Goal: Task Accomplishment & Management: Complete application form

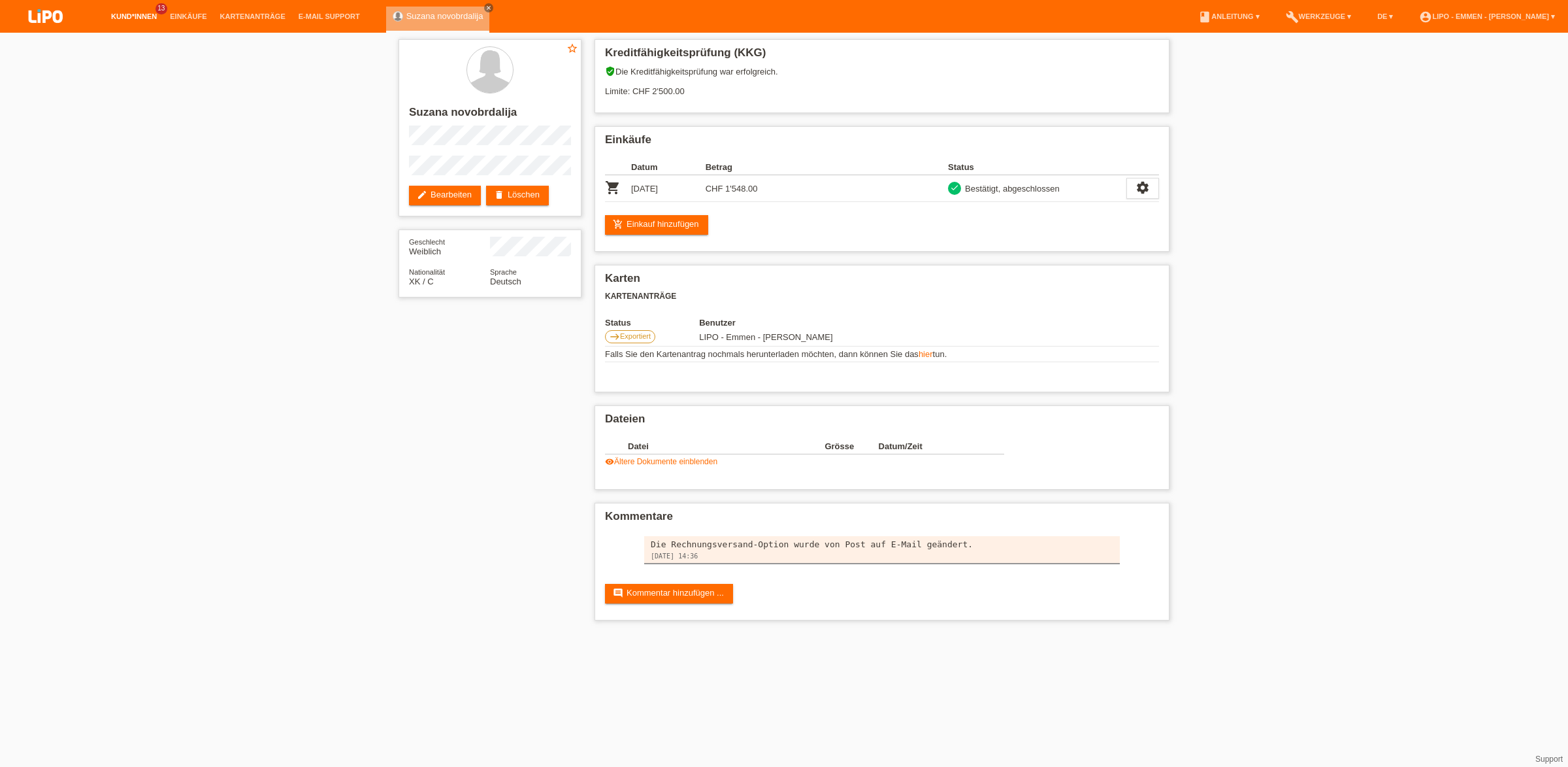
click at [137, 19] on link "Kund*innen" at bounding box center [134, 16] width 59 height 8
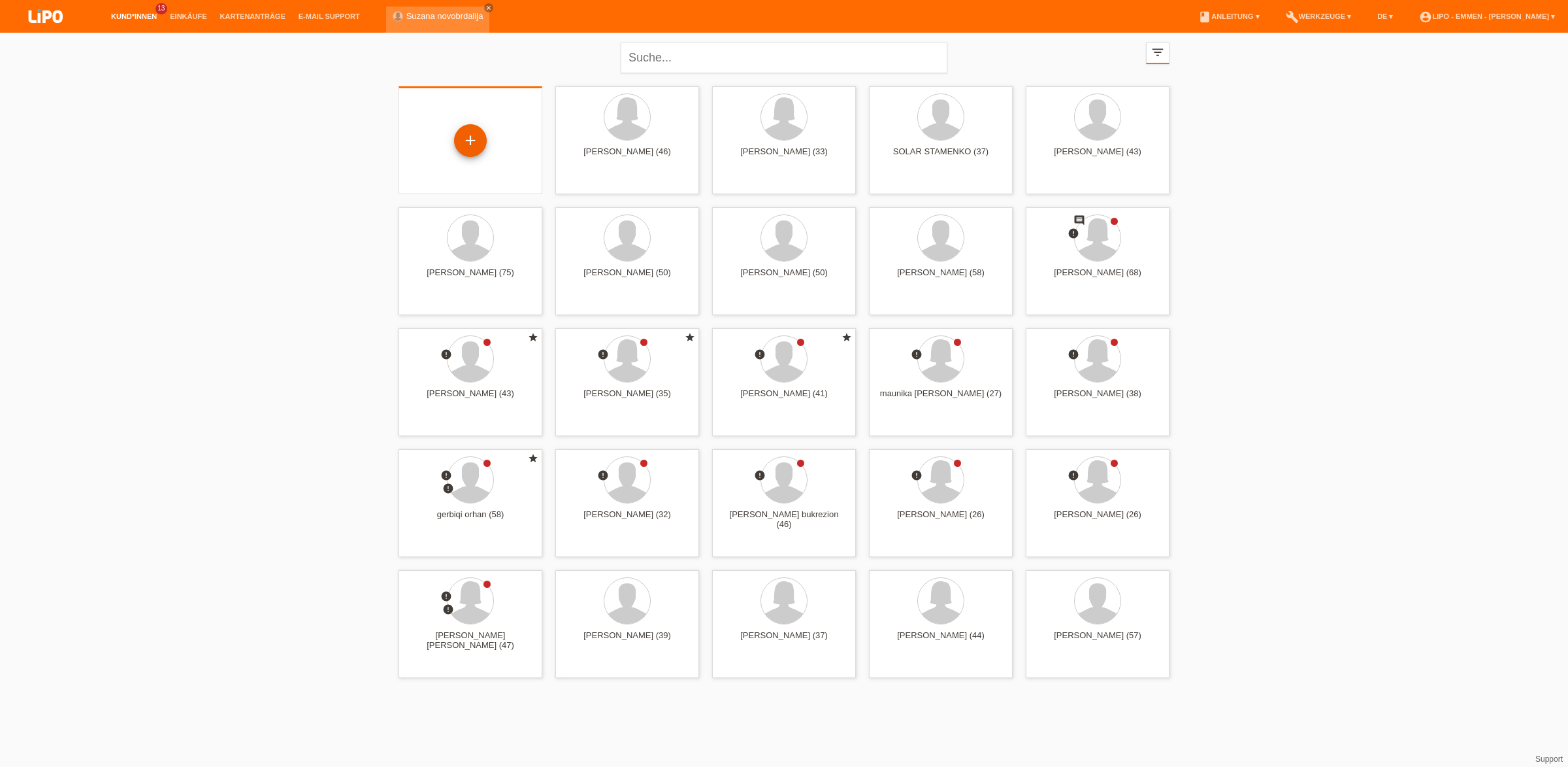
click at [468, 138] on div "+" at bounding box center [471, 141] width 33 height 33
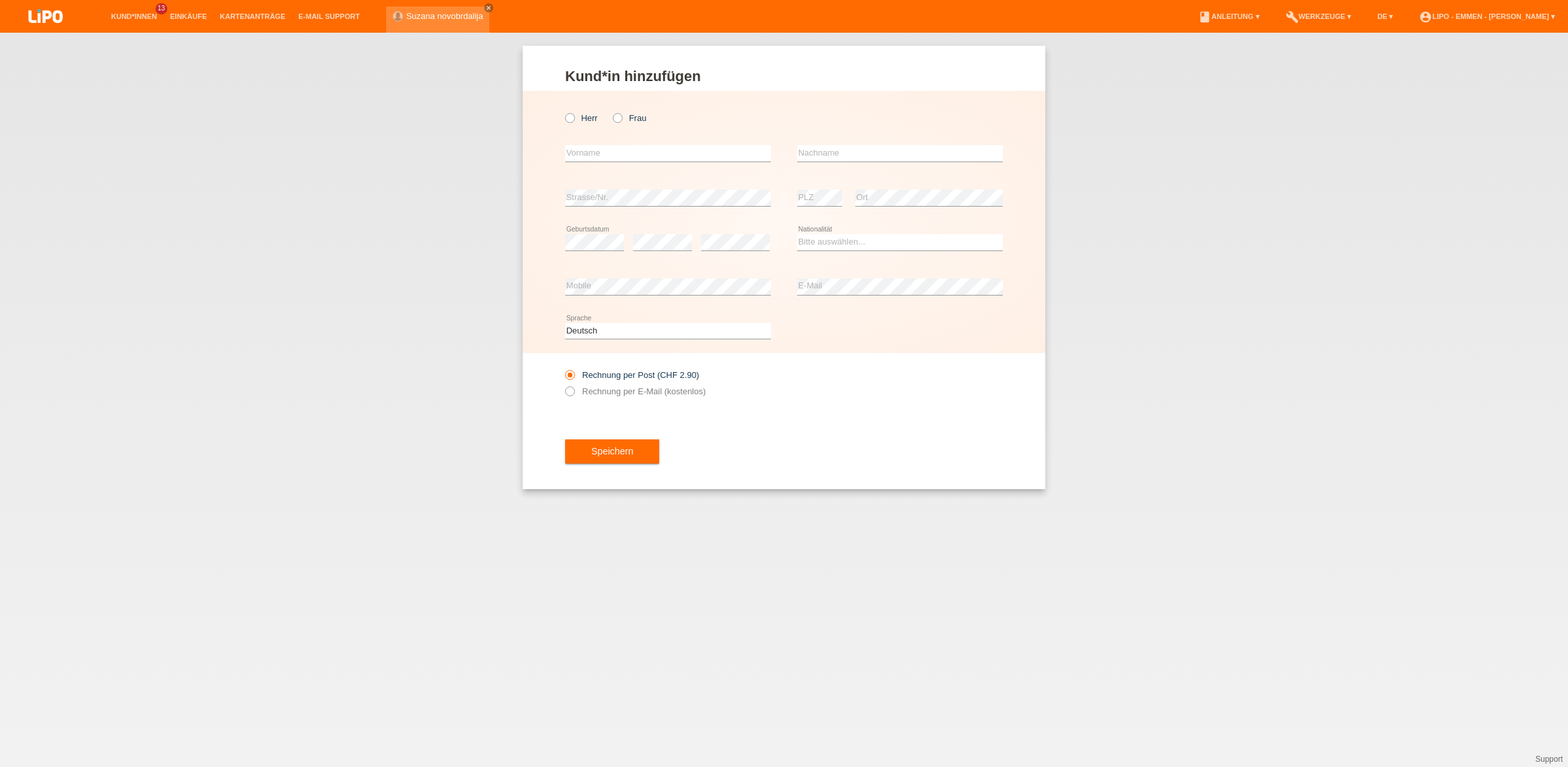
click at [635, 144] on div "error Vorname" at bounding box center [667, 154] width 206 height 45
click at [628, 164] on div "error Vorname" at bounding box center [667, 154] width 206 height 45
click at [629, 153] on input "text" at bounding box center [667, 153] width 206 height 16
type input "ARMEND"
click at [834, 160] on input "text" at bounding box center [900, 153] width 206 height 16
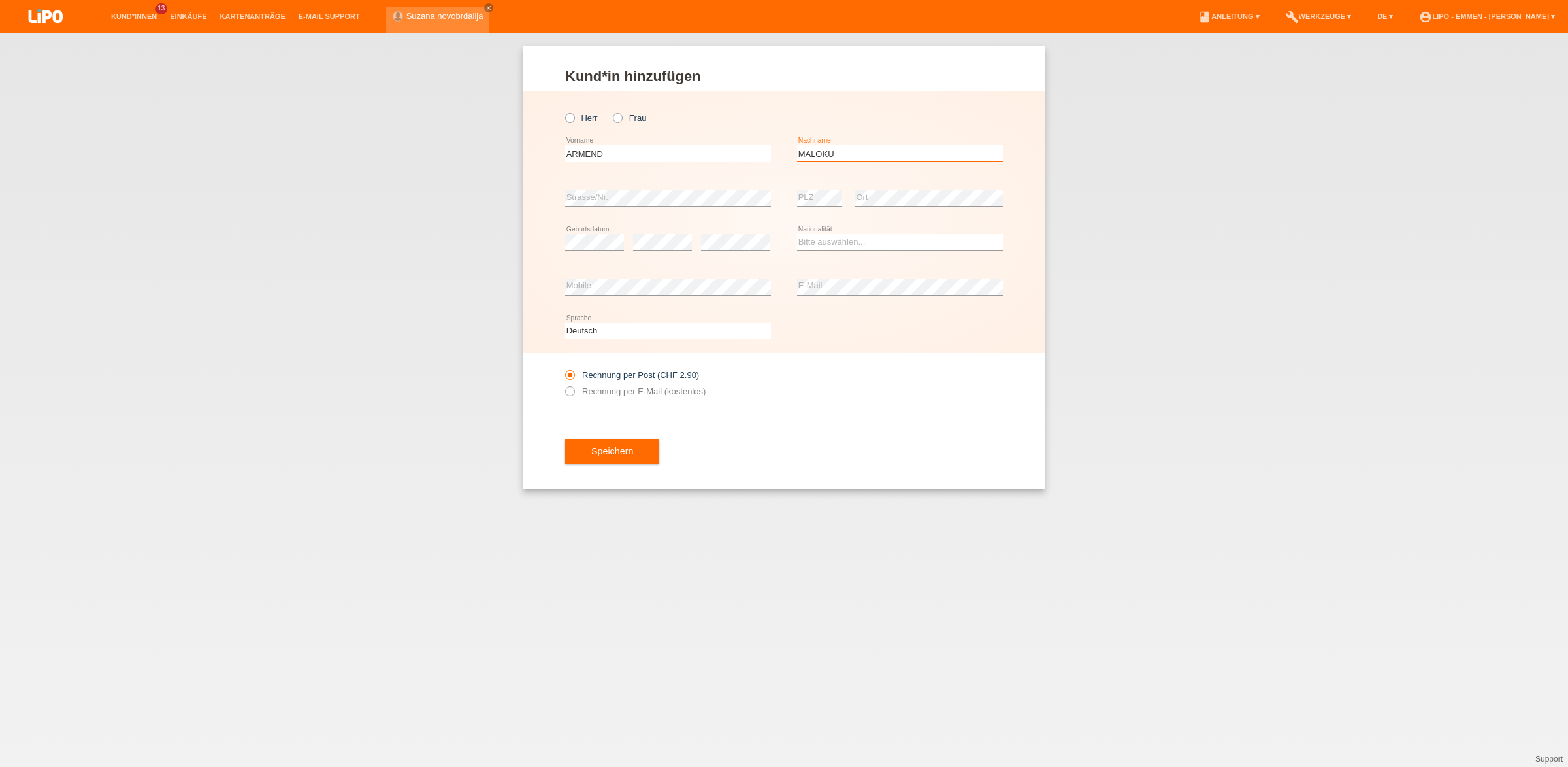
type input "MALOKU"
click at [797, 234] on select "Bitte auswählen... Schweiz Deutschland Liechtenstein Österreich ------------ Af…" at bounding box center [900, 242] width 206 height 15
select select "XK"
click at [0, 0] on option "Kosovo" at bounding box center [0, 0] width 0 height 0
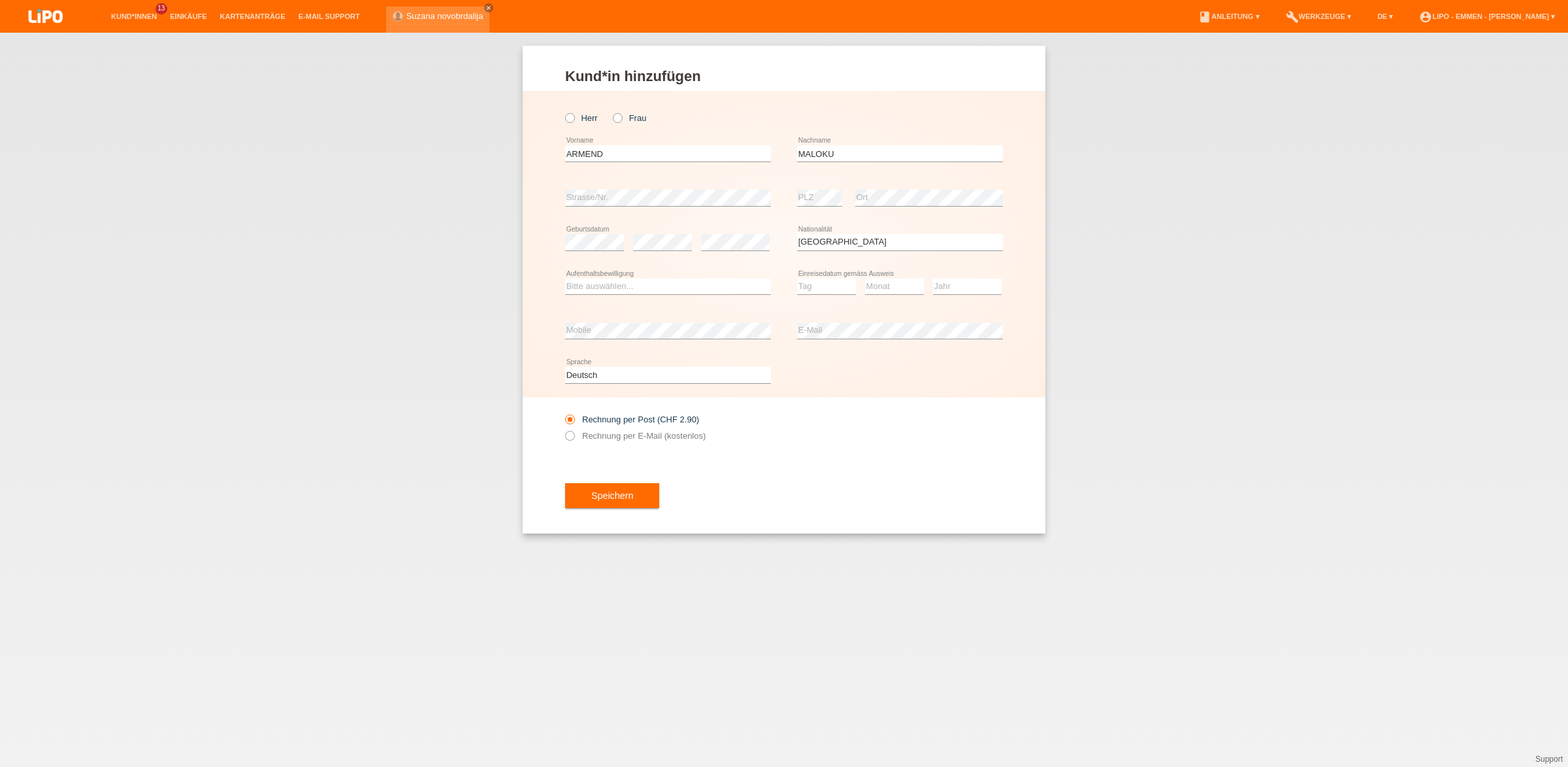
click at [668, 295] on icon at bounding box center [667, 294] width 206 height 1
click at [565, 278] on select "Bitte auswählen... C B B - Flüchtlingsstatus Andere" at bounding box center [667, 285] width 206 height 15
select select "B"
click at [0, 0] on option "B" at bounding box center [0, 0] width 0 height 0
click at [797, 278] on select "Tag 01 02 03 04 05 06 07 08 09 10 11" at bounding box center [827, 285] width 59 height 15
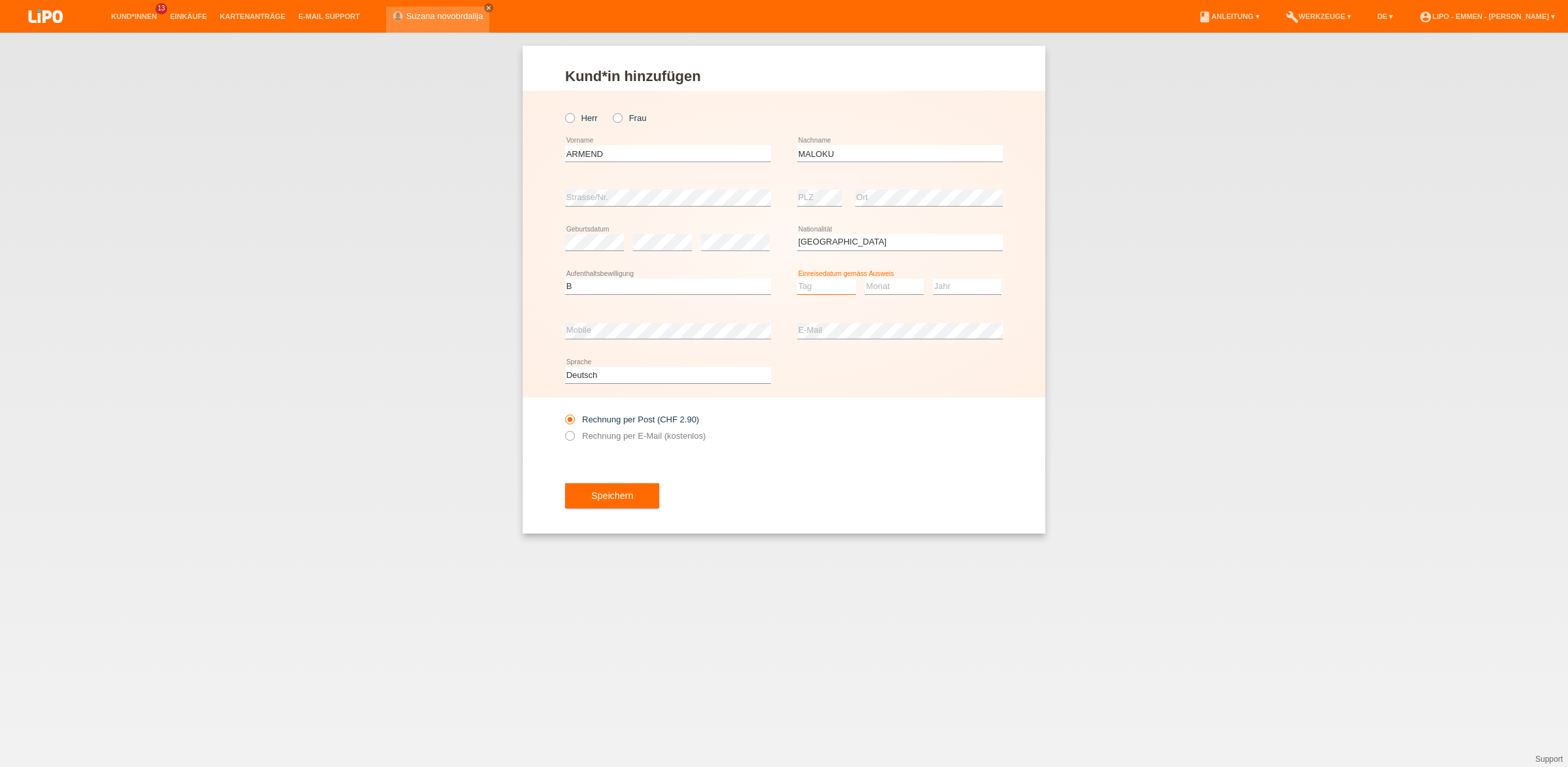
select select "29"
click at [0, 0] on option "29" at bounding box center [0, 0] width 0 height 0
click at [865, 278] on select "Monat 01 02 03 04 05 06 07 08 09 10 11" at bounding box center [894, 285] width 59 height 15
select select "01"
click at [0, 0] on option "01" at bounding box center [0, 0] width 0 height 0
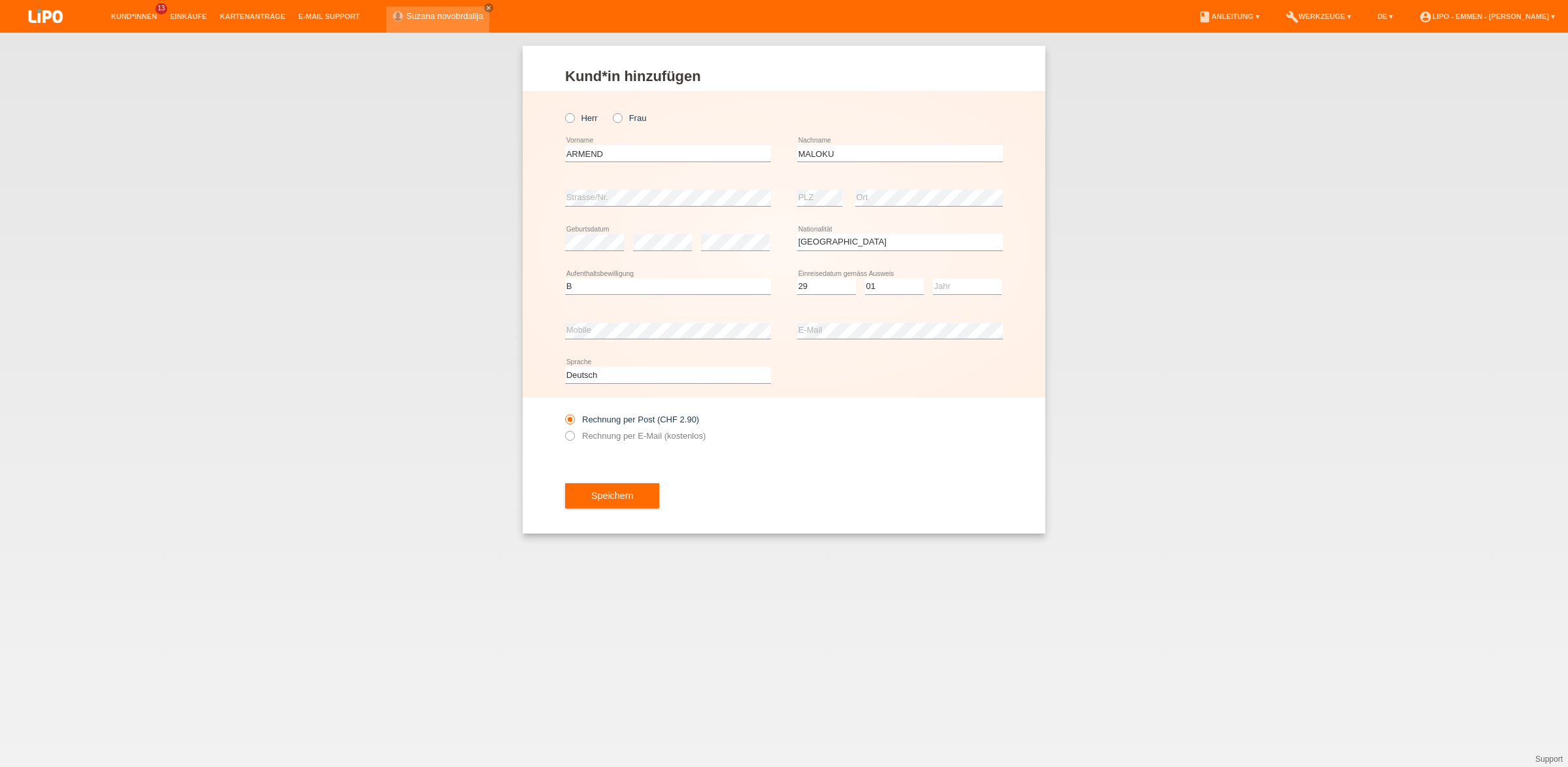
click at [958, 297] on div "Jahr 2025 2024 2023 2022 2021 2020 2019 2018 2017" at bounding box center [967, 287] width 68 height 45
click at [933, 278] on select "Jahr 2025 2024 2023 2022 2021 2020 2019 2018 2017 2016 2015 2014 2013 2012 2011…" at bounding box center [967, 285] width 68 height 15
select select "2016"
click at [0, 0] on option "2016" at bounding box center [0, 0] width 0 height 0
drag, startPoint x: 692, startPoint y: 442, endPoint x: 692, endPoint y: 368, distance: 74.0
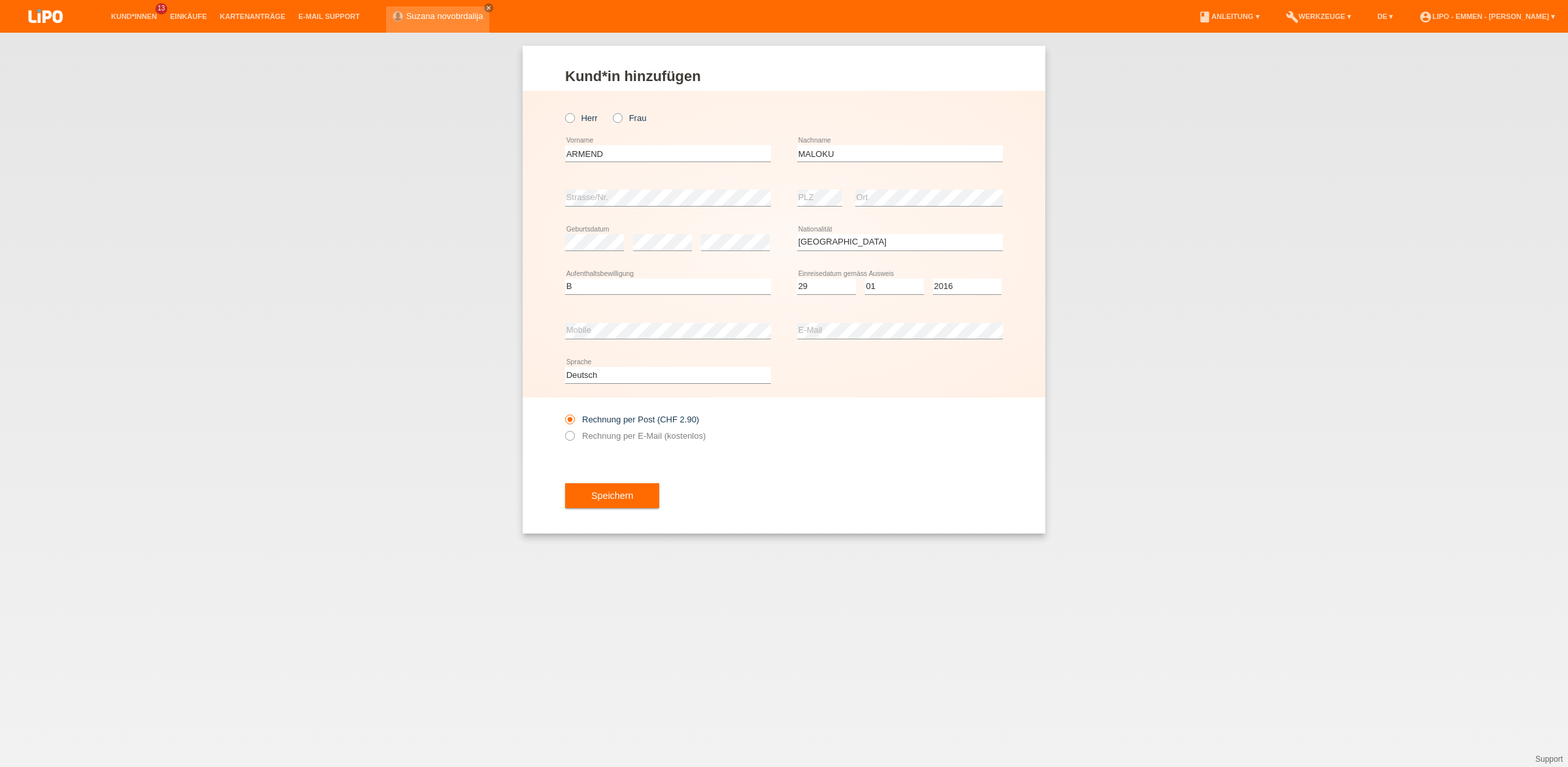
click at [693, 442] on div "Rechnung per Post (CHF 2.90) Rechnung per E-Mail (kostenlos)" at bounding box center [667, 428] width 206 height 33
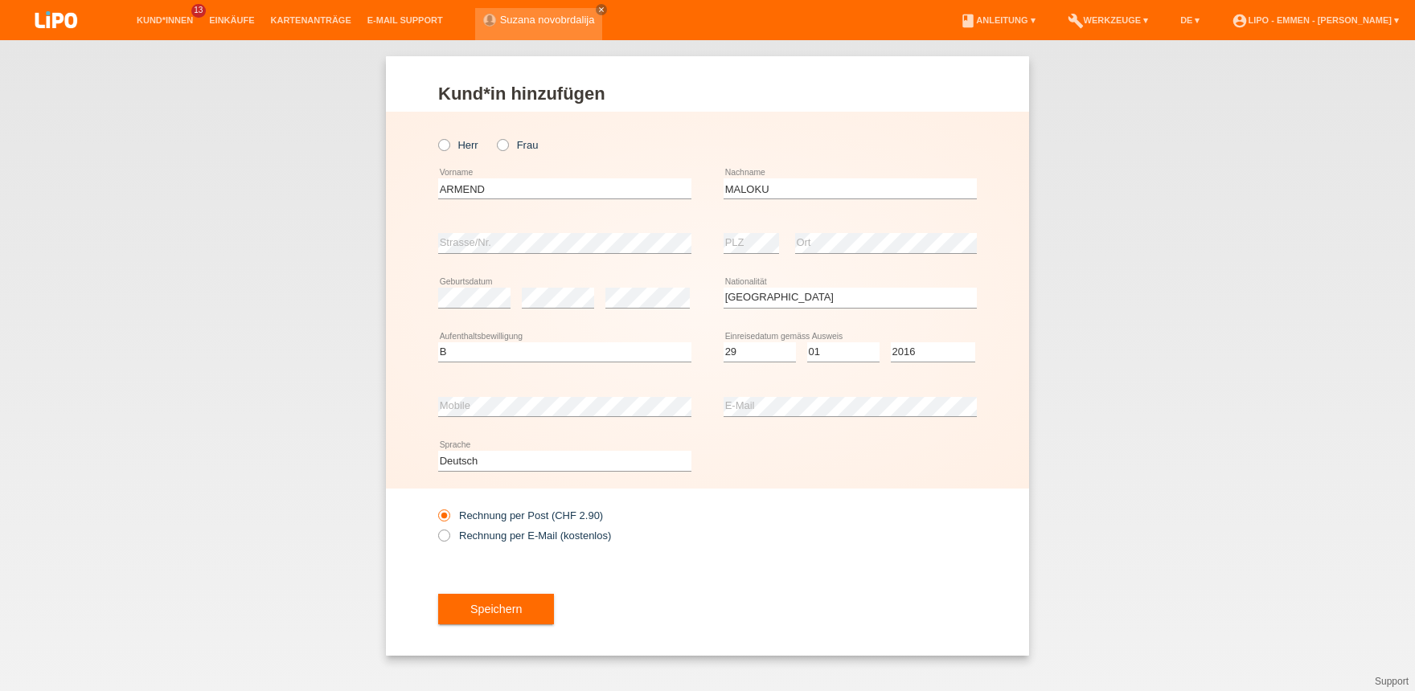
click at [733, 457] on div "Deutsch Français Italiano English error Sprache" at bounding box center [707, 461] width 539 height 55
click at [1005, 598] on div "Kund*in hinzufügen Kunde hinzufügen Kundin hinzufügen Herr Frau ARMEND error Vo…" at bounding box center [707, 356] width 643 height 600
click at [456, 146] on label "Herr" at bounding box center [458, 145] width 40 height 12
click at [449, 146] on input "Herr" at bounding box center [443, 144] width 10 height 10
radio input "true"
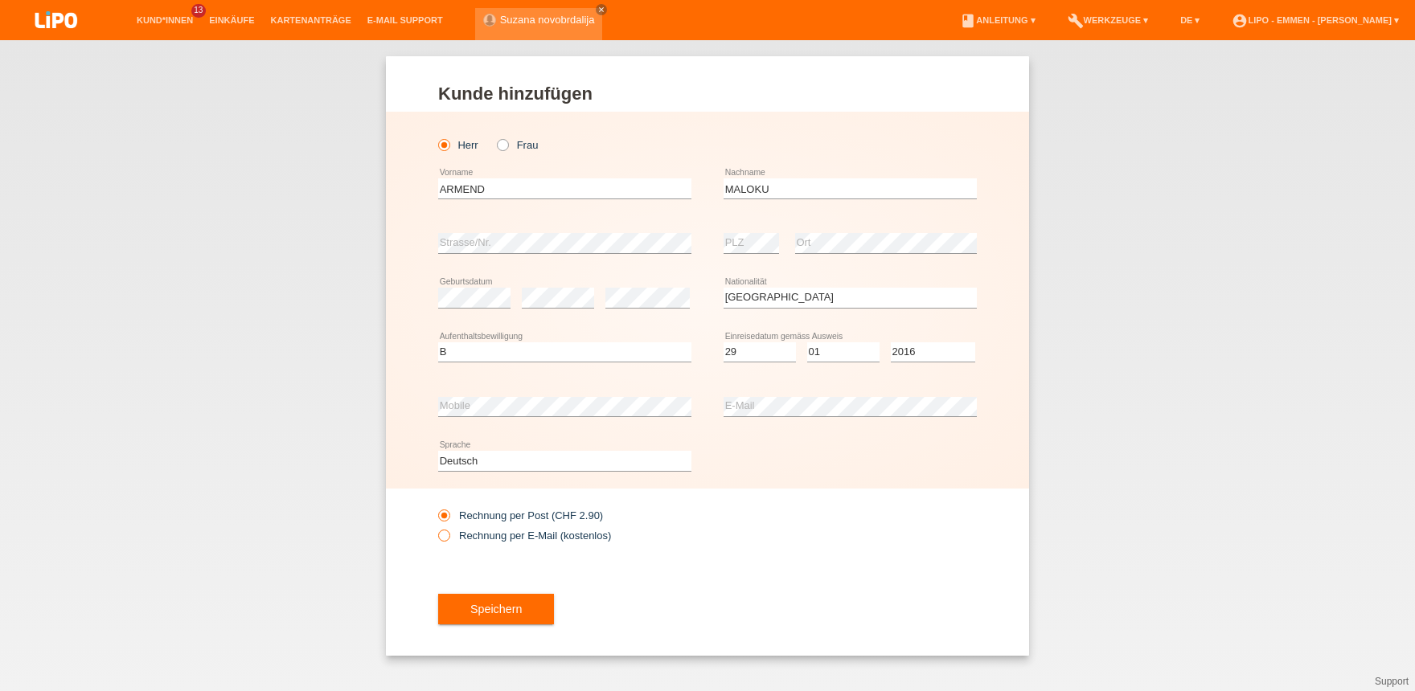
click at [500, 539] on label "Rechnung per E-Mail (kostenlos)" at bounding box center [524, 536] width 173 height 12
click at [449, 539] on input "Rechnung per E-Mail (kostenlos)" at bounding box center [443, 540] width 10 height 20
radio input "true"
click at [482, 615] on span "Speichern" at bounding box center [495, 609] width 51 height 13
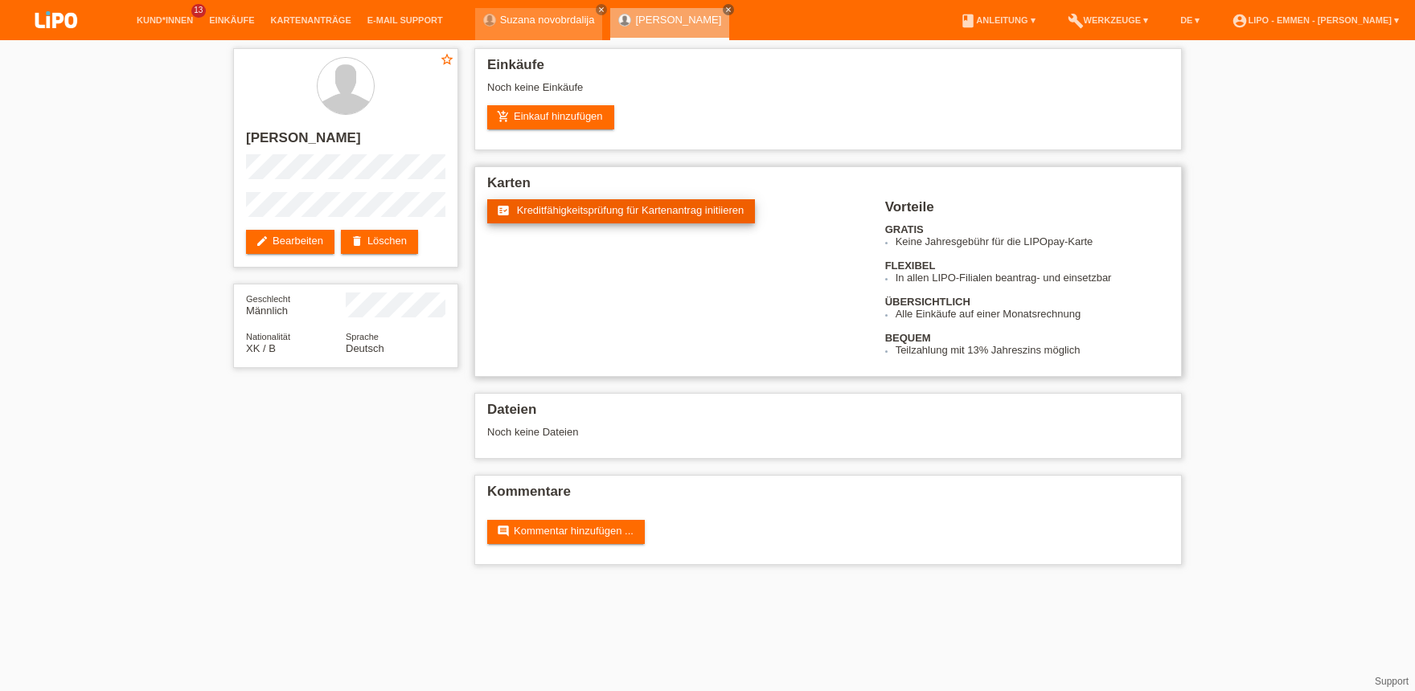
click at [606, 214] on span "Kreditfähigkeitsprüfung für Kartenantrag initiieren" at bounding box center [631, 210] width 228 height 12
